Goal: Task Accomplishment & Management: Manage account settings

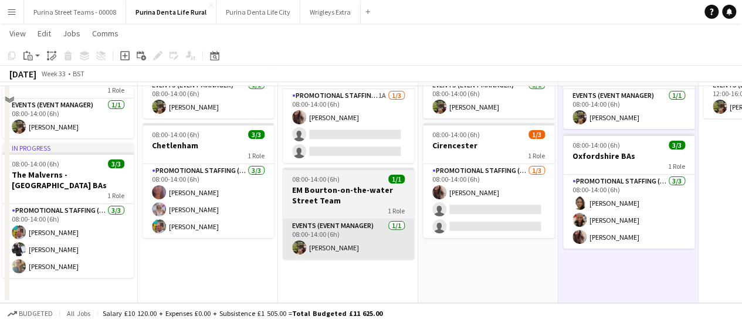
scroll to position [40, 0]
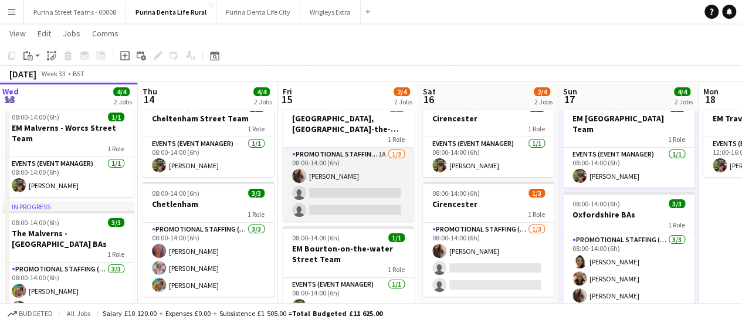
click at [364, 159] on app-card-role "Promotional Staffing (Brand Ambassadors) 1A [DATE] 08:00-14:00 (6h) [PERSON_NAM…" at bounding box center [348, 185] width 131 height 74
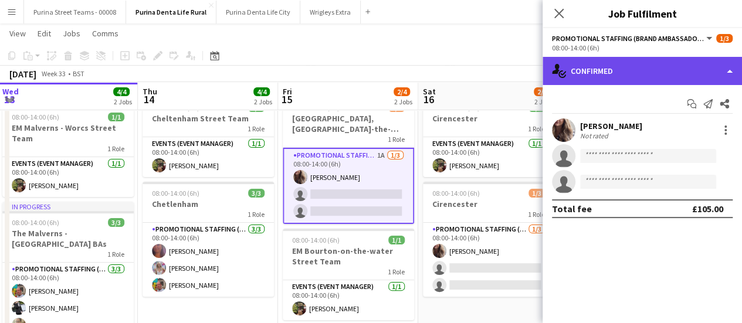
click at [719, 72] on div "single-neutral-actions-check-2 Confirmed" at bounding box center [641, 71] width 199 height 28
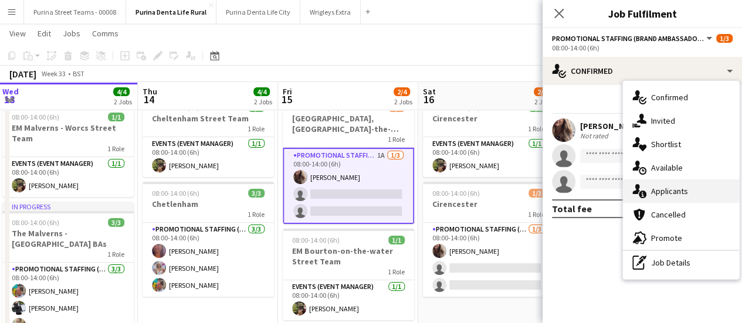
click at [660, 189] on div "single-neutral-actions-information Applicants" at bounding box center [681, 190] width 116 height 23
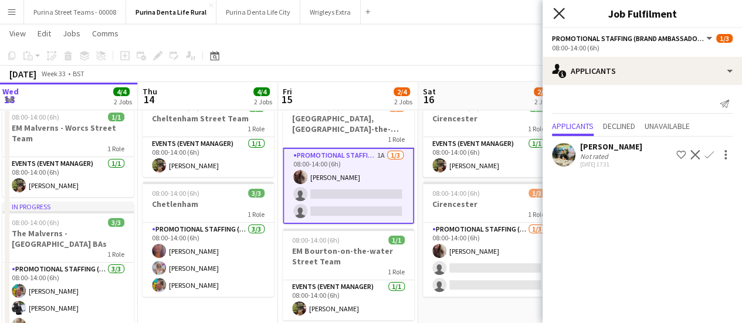
click at [562, 15] on icon "Close pop-in" at bounding box center [558, 13] width 11 height 11
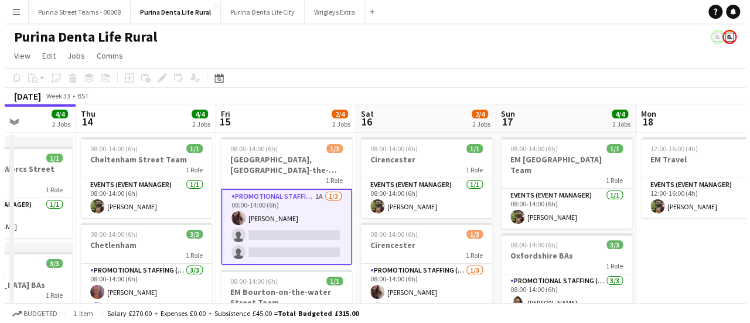
scroll to position [0, 492]
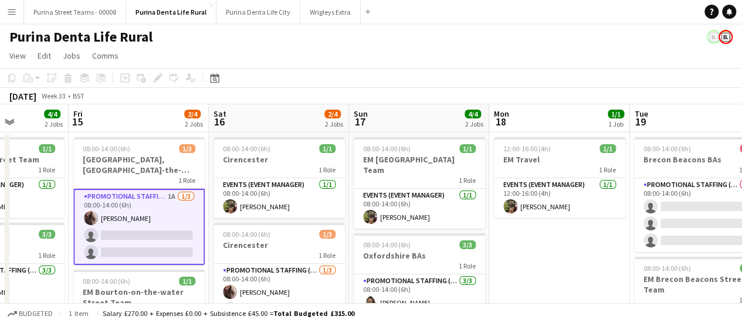
drag, startPoint x: 568, startPoint y: 219, endPoint x: 373, endPoint y: 212, distance: 194.2
click at [373, 212] on app-calendar-viewport "Mon 11 1/1 1 Job Tue 12 4/4 2 Jobs Wed 13 4/4 2 Jobs Thu 14 4/4 2 Jobs Fri 15 2…" at bounding box center [371, 253] width 742 height 298
click at [106, 11] on button "Purina Street Teams - 00008 Close" at bounding box center [75, 12] width 102 height 23
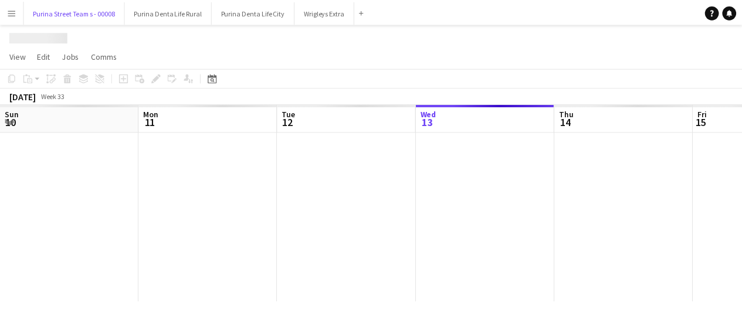
scroll to position [0, 280]
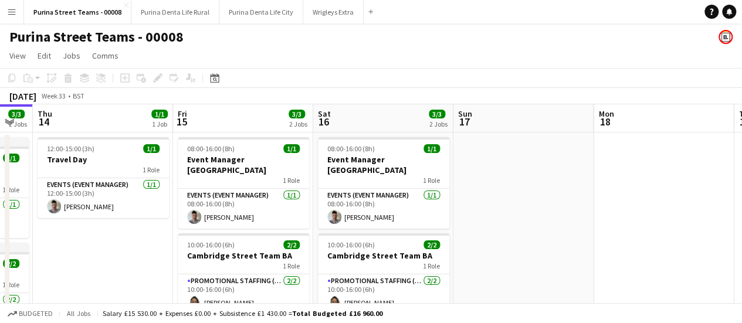
drag, startPoint x: 558, startPoint y: 228, endPoint x: 273, endPoint y: 213, distance: 284.7
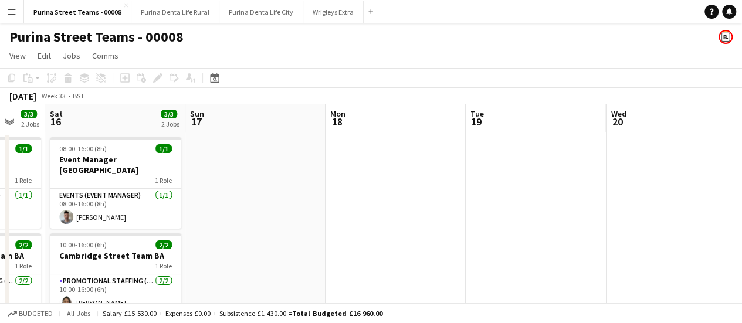
drag, startPoint x: 397, startPoint y: 210, endPoint x: 329, endPoint y: 209, distance: 68.0
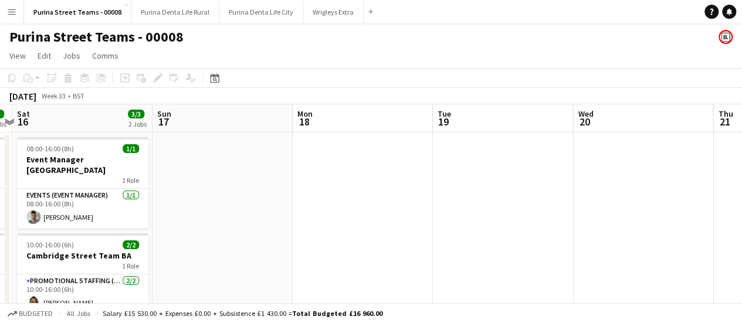
drag, startPoint x: 625, startPoint y: 211, endPoint x: 510, endPoint y: 181, distance: 118.7
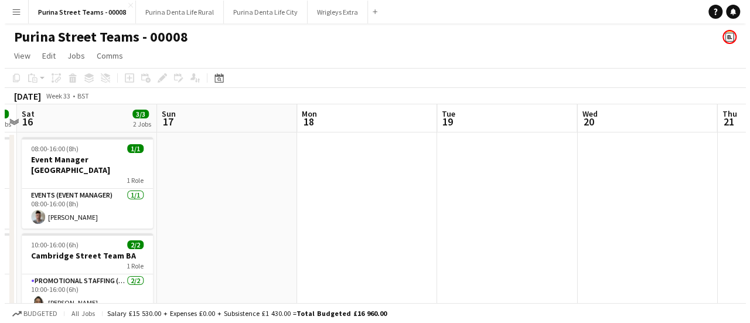
scroll to position [0, 366]
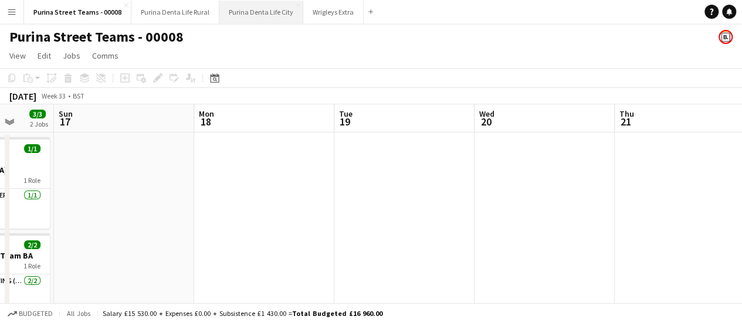
click at [232, 16] on button "Purina Denta Life City Close" at bounding box center [261, 12] width 84 height 23
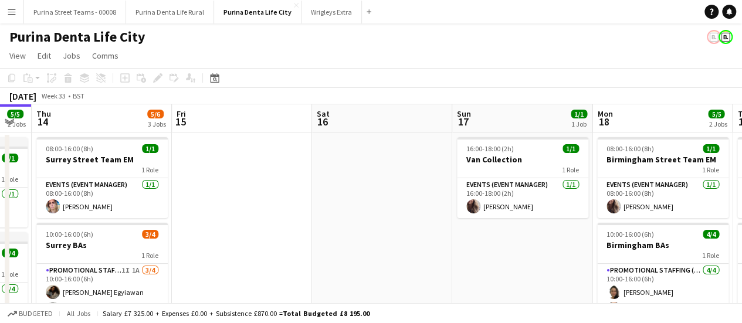
drag, startPoint x: 587, startPoint y: 225, endPoint x: 179, endPoint y: 214, distance: 407.6
click at [179, 215] on app-calendar-viewport "Sun 10 1/1 1 Job Mon 11 Tue 12 Wed 13 5/5 2 Jobs Thu 14 5/6 3 Jobs Fri 15 Sat 1…" at bounding box center [371, 290] width 742 height 373
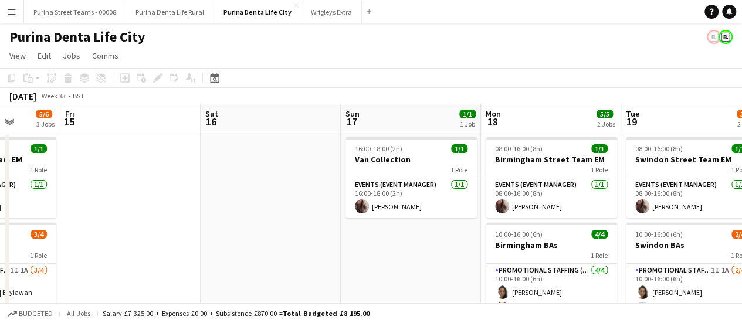
scroll to position [0, 480]
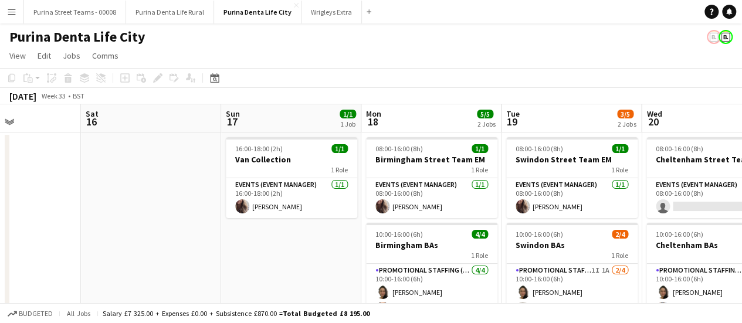
drag, startPoint x: 473, startPoint y: 207, endPoint x: 198, endPoint y: 193, distance: 274.7
click at [198, 193] on app-calendar-viewport "Tue 12 Wed 13 5/5 2 Jobs Thu 14 5/6 3 Jobs Fri 15 Sat 16 Sun 17 1/1 1 Job Mon 1…" at bounding box center [371, 290] width 742 height 373
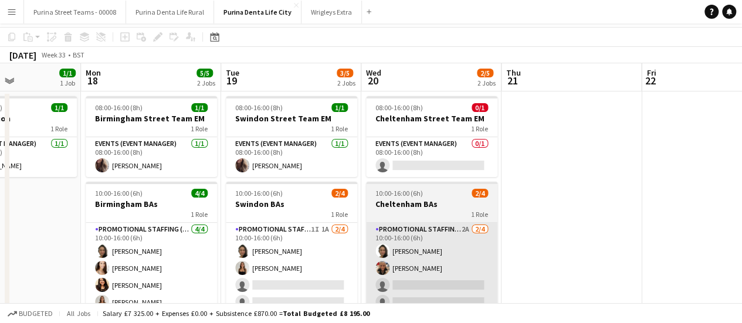
scroll to position [59, 0]
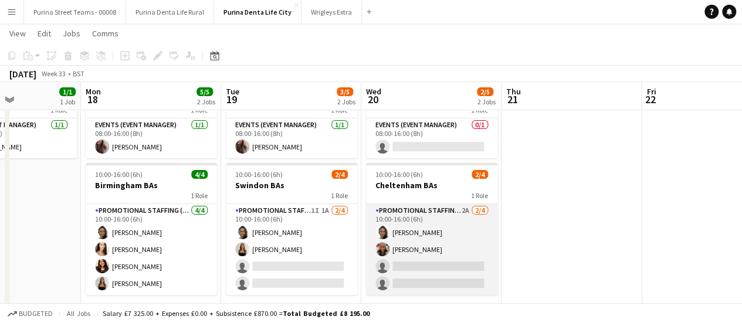
click at [432, 264] on app-card-role "Promotional Staffing (Brand Ambassadors) 2A [DATE] 10:00-16:00 (6h) [PERSON_NAM…" at bounding box center [431, 249] width 131 height 91
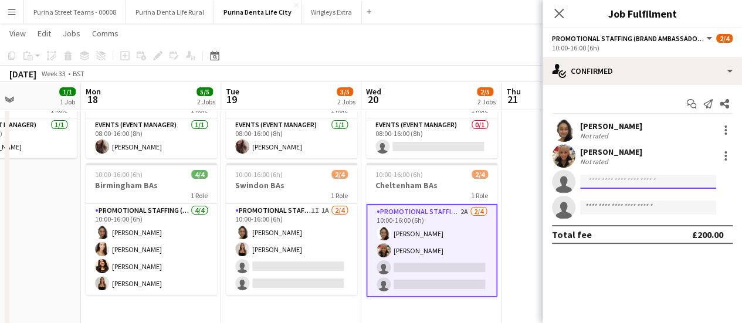
click at [665, 186] on input at bounding box center [648, 182] width 136 height 14
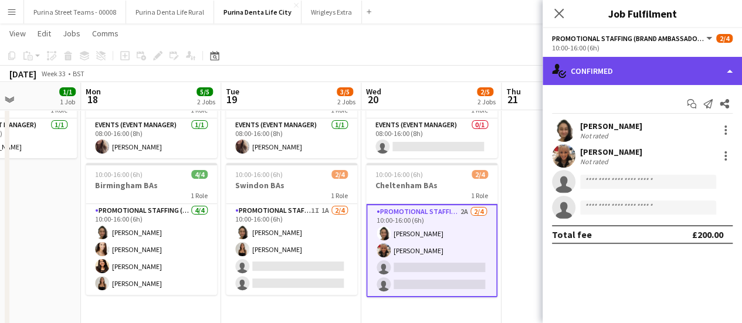
click at [716, 67] on div "single-neutral-actions-check-2 Confirmed" at bounding box center [641, 71] width 199 height 28
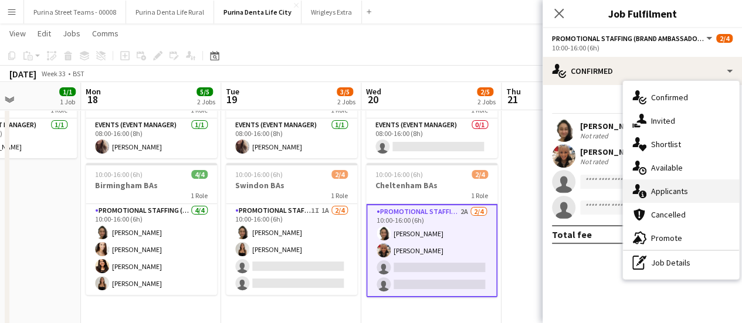
click at [679, 188] on div "single-neutral-actions-information Applicants" at bounding box center [681, 190] width 116 height 23
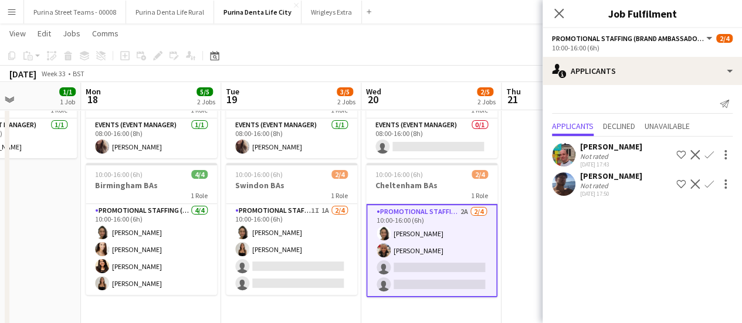
click at [708, 157] on app-icon "Confirm" at bounding box center [708, 154] width 9 height 9
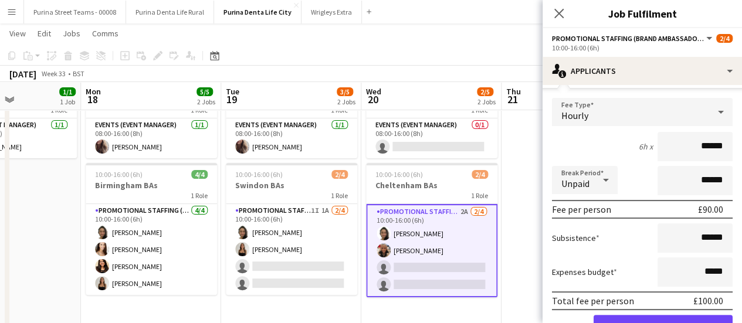
scroll to position [117, 0]
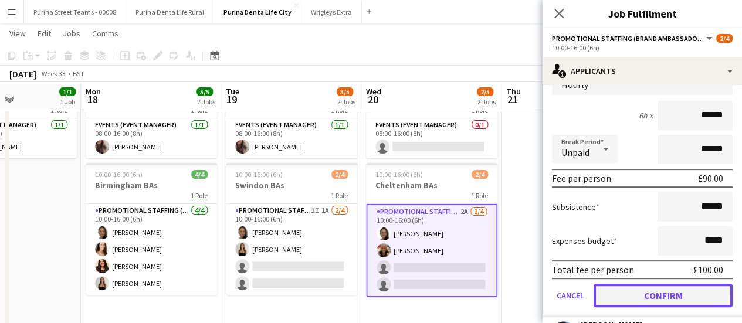
click at [684, 297] on button "Confirm" at bounding box center [662, 295] width 139 height 23
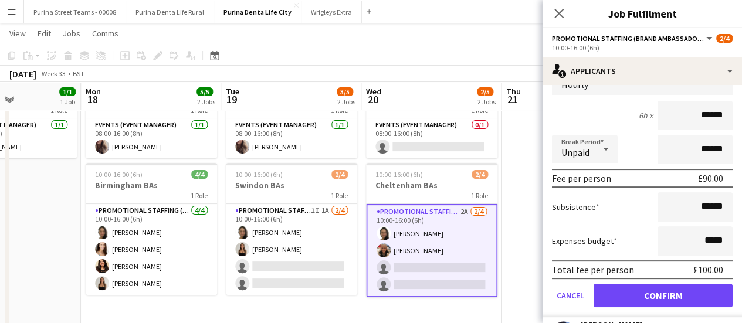
scroll to position [0, 0]
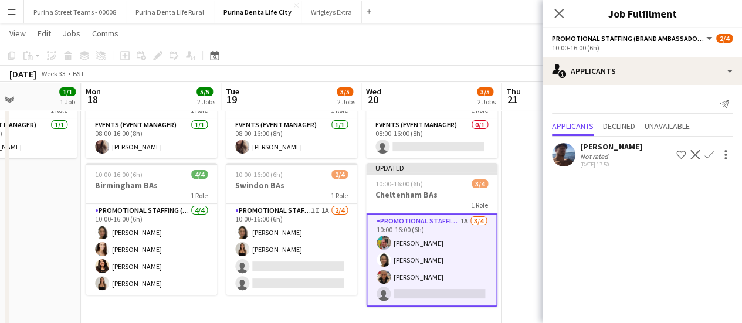
click at [711, 151] on app-icon "Confirm" at bounding box center [708, 154] width 9 height 9
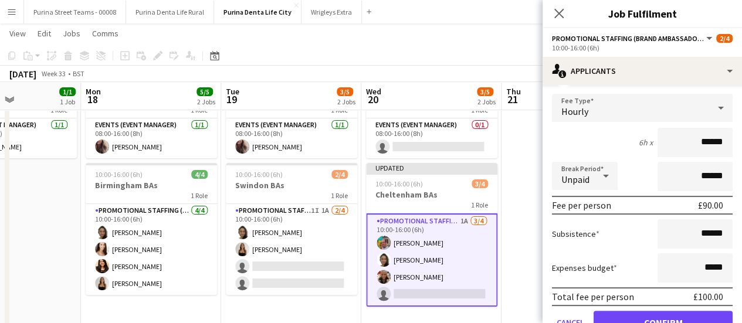
scroll to position [122, 0]
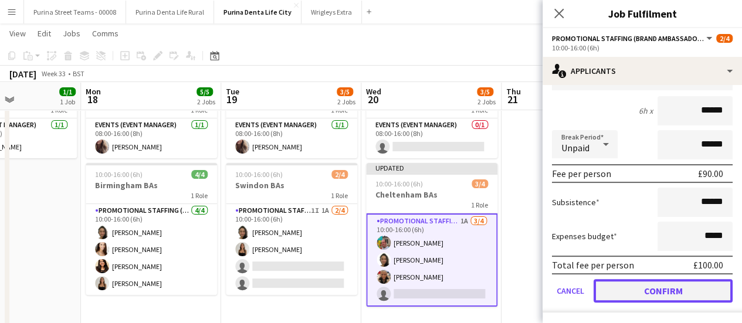
click at [669, 286] on button "Confirm" at bounding box center [662, 290] width 139 height 23
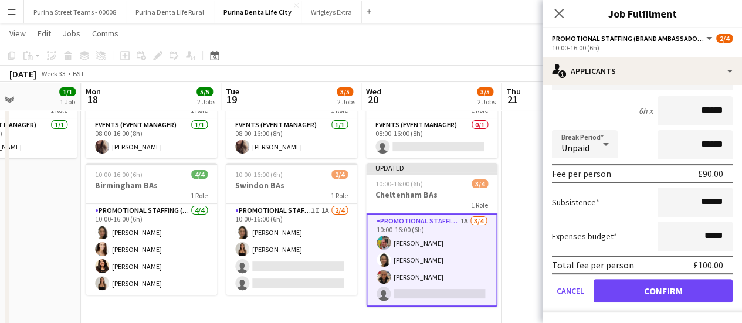
scroll to position [0, 0]
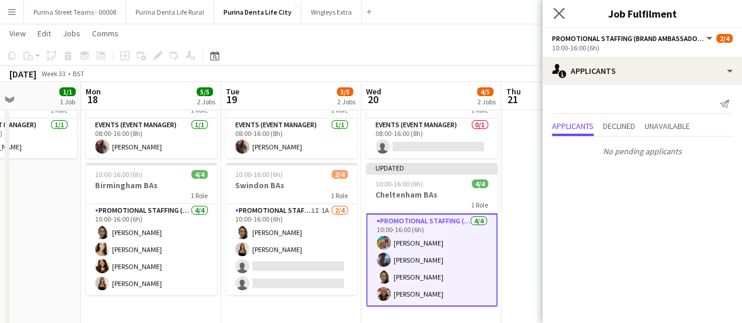
click at [551, 10] on app-icon "Close pop-in" at bounding box center [559, 13] width 17 height 17
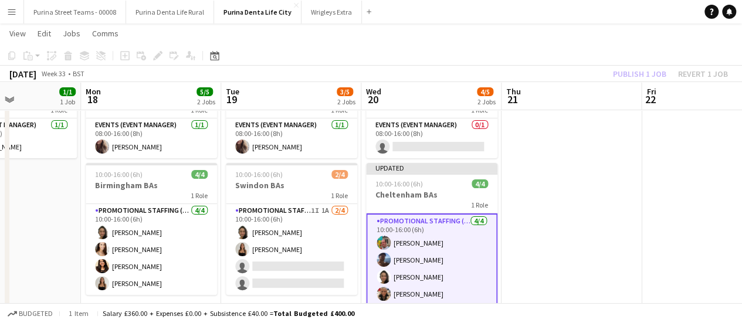
click at [415, 105] on app-board-header-date "Wed 20 4/5 2 Jobs" at bounding box center [431, 96] width 140 height 28
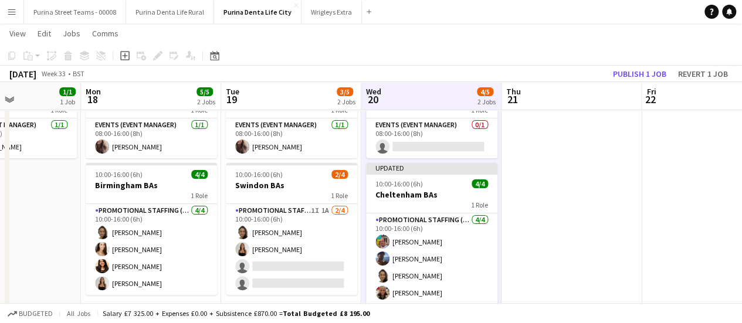
click at [587, 159] on app-date-cell at bounding box center [571, 245] width 140 height 345
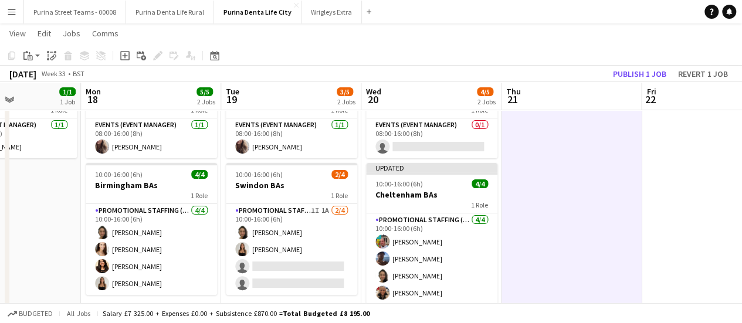
click at [418, 96] on app-board-header-date "Wed 20 4/5 2 Jobs" at bounding box center [431, 96] width 140 height 28
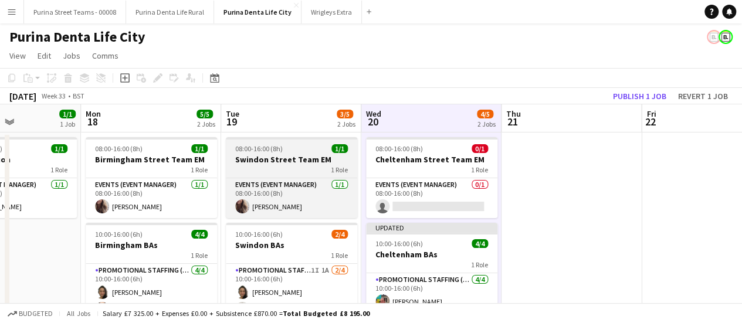
scroll to position [59, 0]
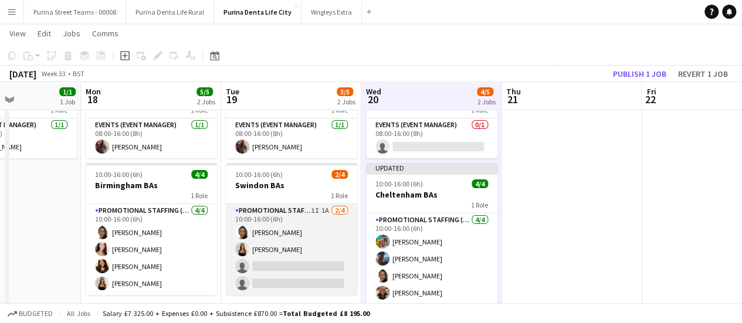
click at [326, 208] on app-card-role "Promotional Staffing (Brand Ambassadors) 1I 1A [DATE] 10:00-16:00 (6h) [PERSON_…" at bounding box center [291, 249] width 131 height 91
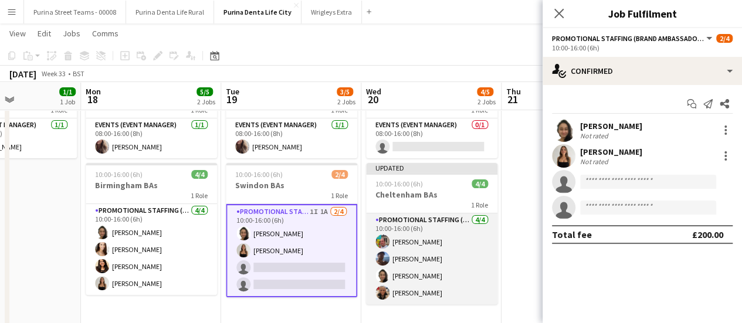
click at [487, 242] on app-card-role "Promotional Staffing (Brand Ambassadors) [DATE] 10:00-16:00 (6h) [PERSON_NAME] …" at bounding box center [431, 258] width 131 height 91
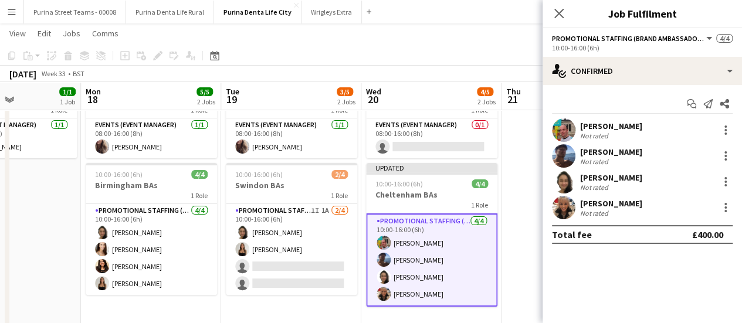
click at [508, 239] on app-date-cell at bounding box center [571, 245] width 140 height 345
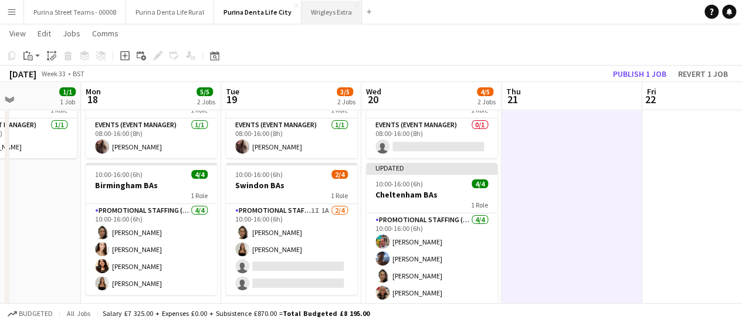
click at [337, 18] on button "Wrigleys Extra Close" at bounding box center [331, 12] width 60 height 23
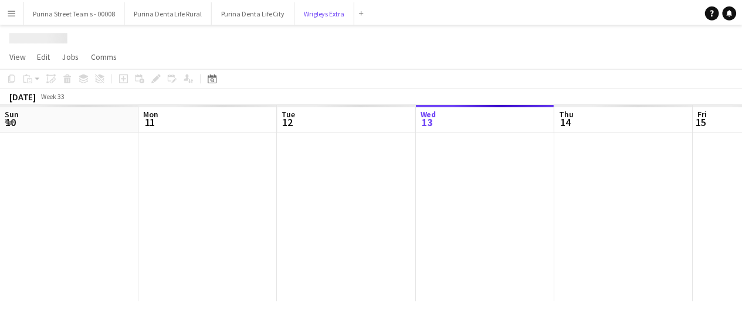
scroll to position [0, 280]
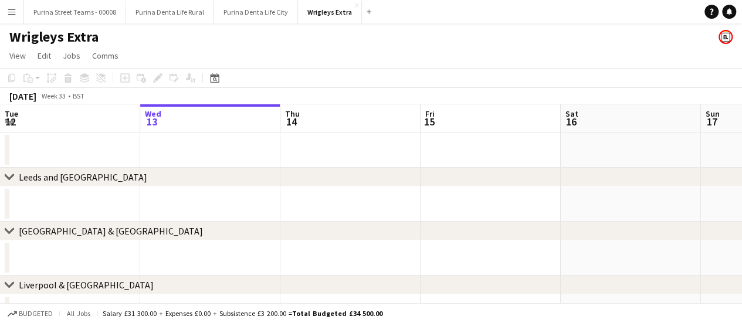
click at [17, 175] on div "chevron-right [GEOGRAPHIC_DATA] and [GEOGRAPHIC_DATA]" at bounding box center [371, 177] width 742 height 19
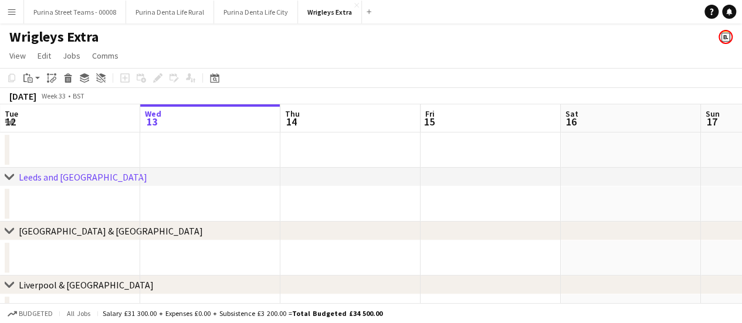
click at [11, 176] on icon at bounding box center [9, 176] width 9 height 5
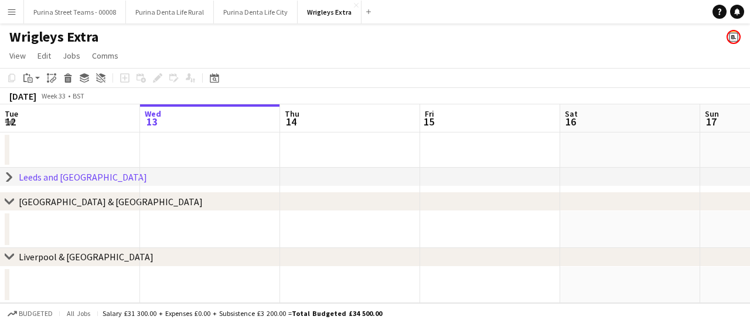
click at [11, 176] on icon at bounding box center [9, 177] width 5 height 9
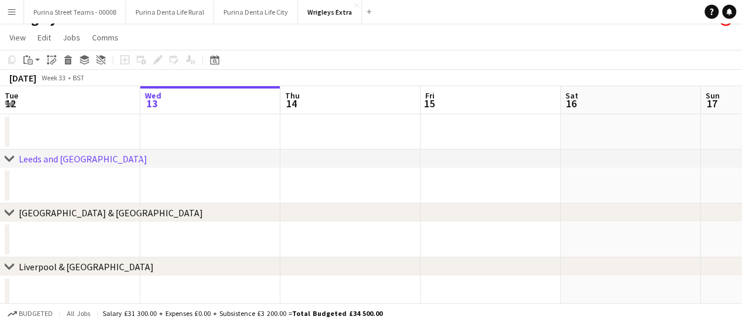
scroll to position [25, 0]
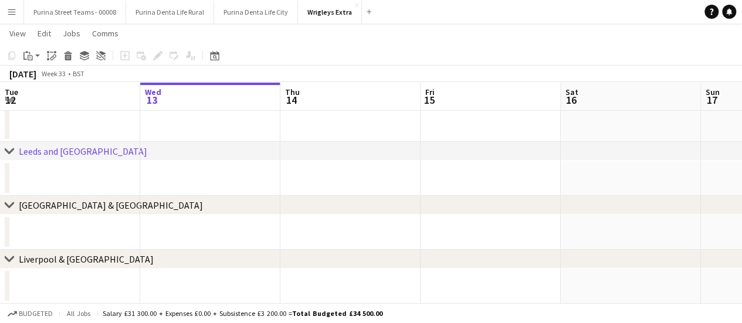
click at [5, 256] on icon at bounding box center [9, 258] width 9 height 5
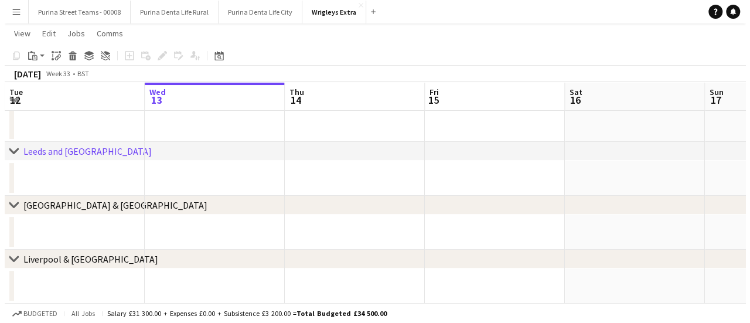
scroll to position [0, 0]
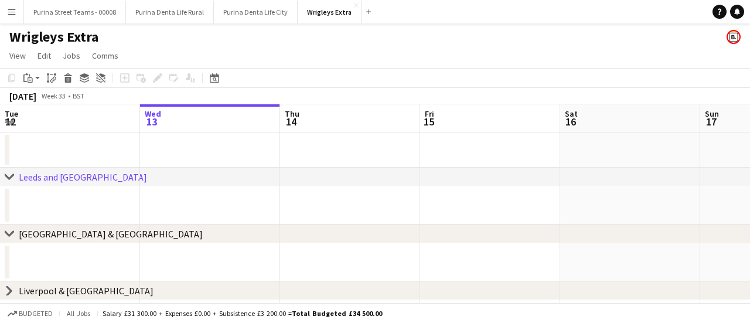
click at [4, 176] on div "chevron-right [GEOGRAPHIC_DATA] and [GEOGRAPHIC_DATA]" at bounding box center [375, 177] width 750 height 19
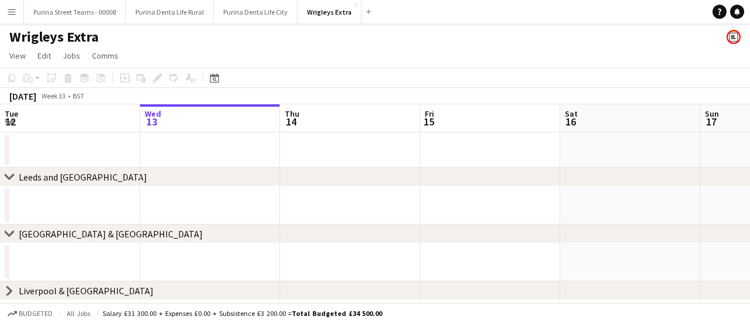
click at [5, 176] on icon at bounding box center [9, 176] width 9 height 5
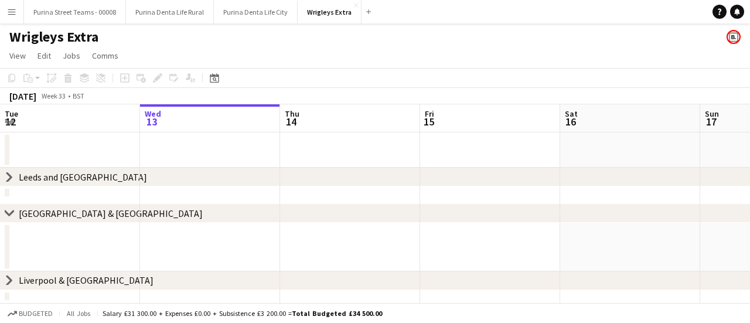
drag, startPoint x: 392, startPoint y: 211, endPoint x: 606, endPoint y: 212, distance: 214.0
click at [219, 218] on div "chevron-right [GEOGRAPHIC_DATA] & [GEOGRAPHIC_DATA]" at bounding box center [375, 214] width 750 height 19
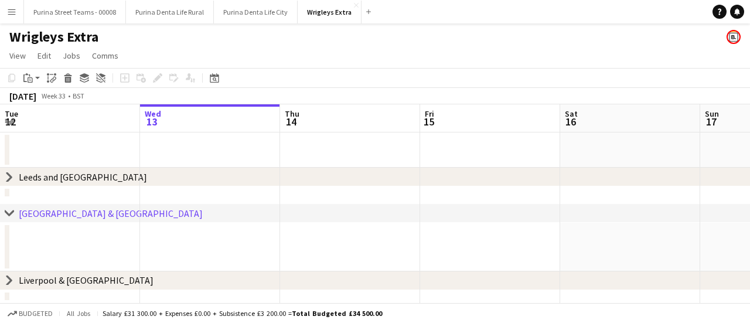
drag, startPoint x: 586, startPoint y: 212, endPoint x: 382, endPoint y: 212, distance: 204.0
click at [380, 212] on div "chevron-right [GEOGRAPHIC_DATA] & [GEOGRAPHIC_DATA]" at bounding box center [375, 214] width 750 height 19
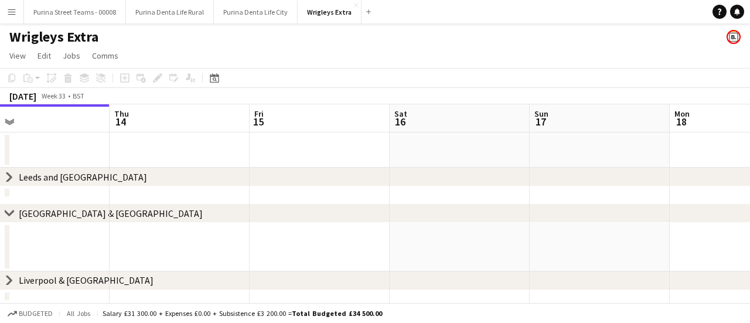
drag, startPoint x: 485, startPoint y: 159, endPoint x: 326, endPoint y: 153, distance: 159.6
click at [321, 154] on app-calendar-viewport "Sun 10 Mon 11 Tue 12 Wed 13 Thu 14 Fri 15 Sat 16 Sun 17 Mon 18 Tue 19 Wed 20" at bounding box center [375, 203] width 750 height 199
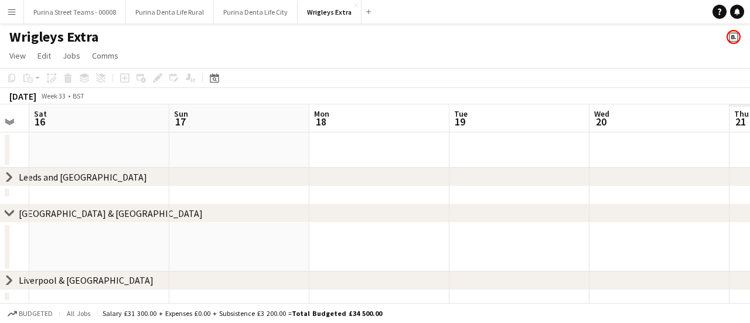
drag, startPoint x: 388, startPoint y: 148, endPoint x: 241, endPoint y: 148, distance: 147.2
click at [240, 148] on app-calendar-viewport "Tue 12 Wed 13 Thu 14 Fri 15 Sat 16 Sun 17 Mon 18 Tue 19 Wed 20 Thu 21 Fri 22" at bounding box center [375, 203] width 750 height 199
drag, startPoint x: 313, startPoint y: 159, endPoint x: 597, endPoint y: 184, distance: 285.4
click at [209, 162] on app-calendar-viewport "Thu 14 Fri 15 Sat 16 Sun 17 Mon 18 Tue 19 Wed 20 Thu 21 Fri 22 Sat 23 Sun 24" at bounding box center [375, 203] width 750 height 199
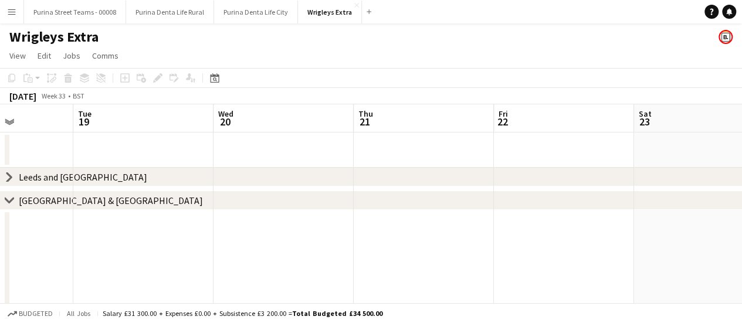
drag, startPoint x: 607, startPoint y: 185, endPoint x: 301, endPoint y: 178, distance: 306.1
click at [208, 177] on div "chevron-right [GEOGRAPHIC_DATA] and [GEOGRAPHIC_DATA]" at bounding box center [371, 177] width 742 height 19
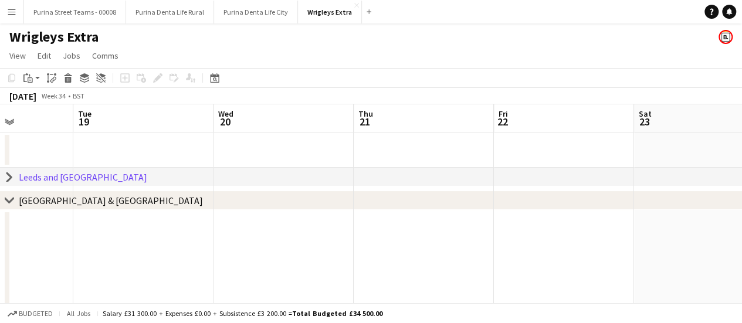
drag, startPoint x: 454, startPoint y: 252, endPoint x: 387, endPoint y: 249, distance: 67.5
click at [226, 249] on app-calendar-viewport "Sat 16 Sun 17 Mon 18 Tue 19 Wed 20 Thu 21 Fri 22 Sat 23 Sun 24 Mon 25 3/3 1 Job…" at bounding box center [371, 243] width 742 height 279
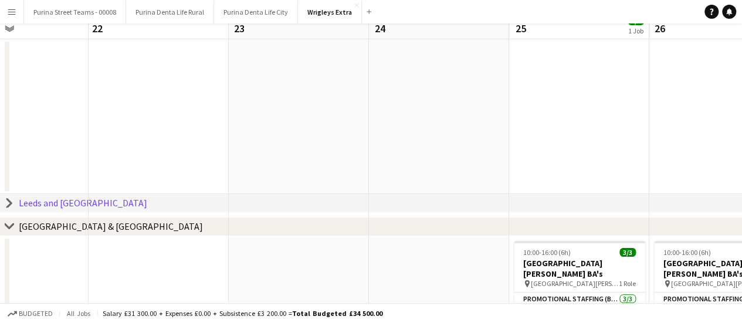
scroll to position [198, 0]
